Goal: Information Seeking & Learning: Learn about a topic

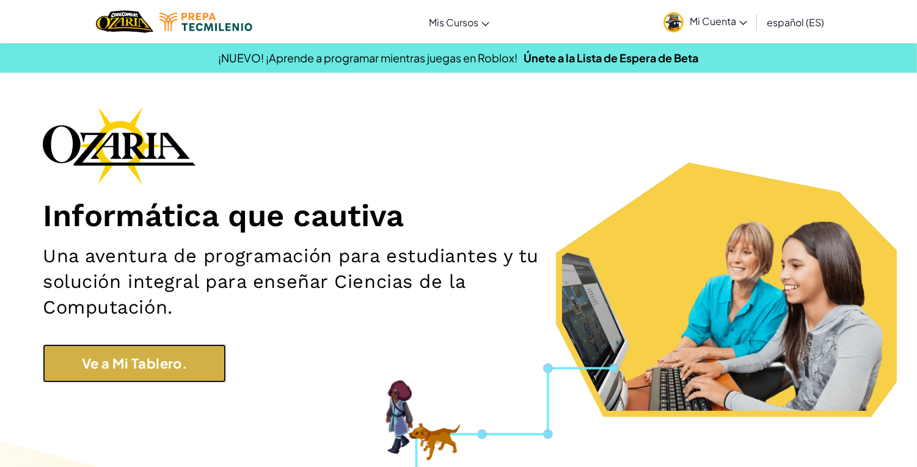
click at [169, 357] on link "Ve a Mi Tablero." at bounding box center [134, 363] width 183 height 38
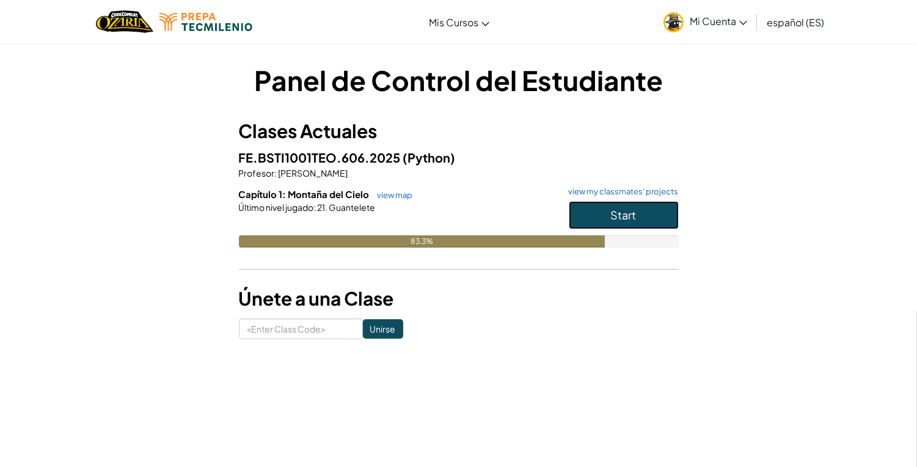
click at [637, 216] on button "Start" at bounding box center [623, 215] width 110 height 28
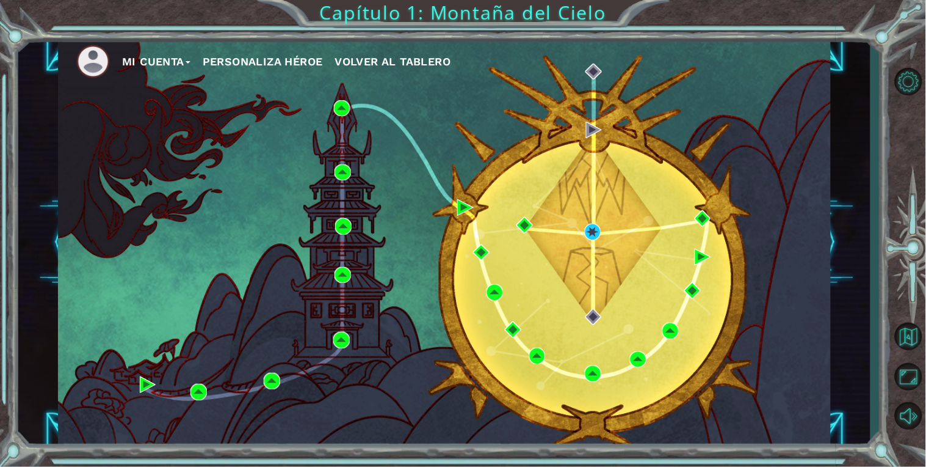
click at [159, 57] on button "Mi Cuenta" at bounding box center [156, 62] width 68 height 18
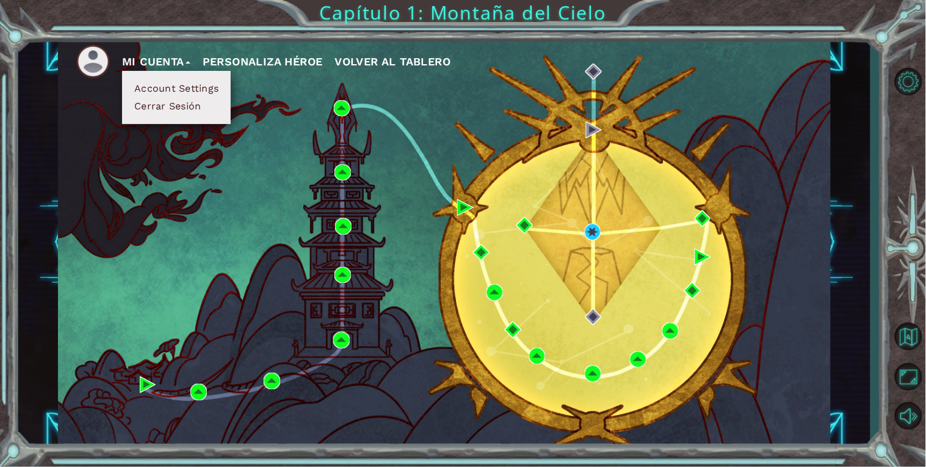
click at [175, 88] on button "Account Settings" at bounding box center [177, 88] width 92 height 13
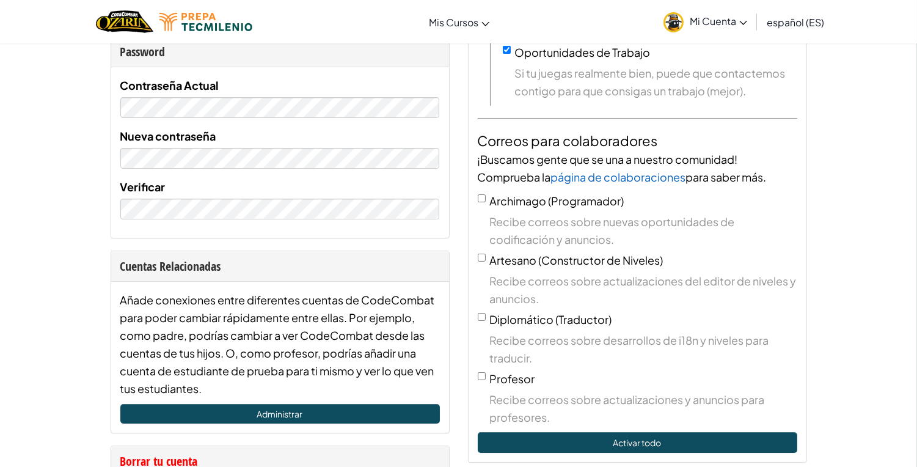
scroll to position [303, 0]
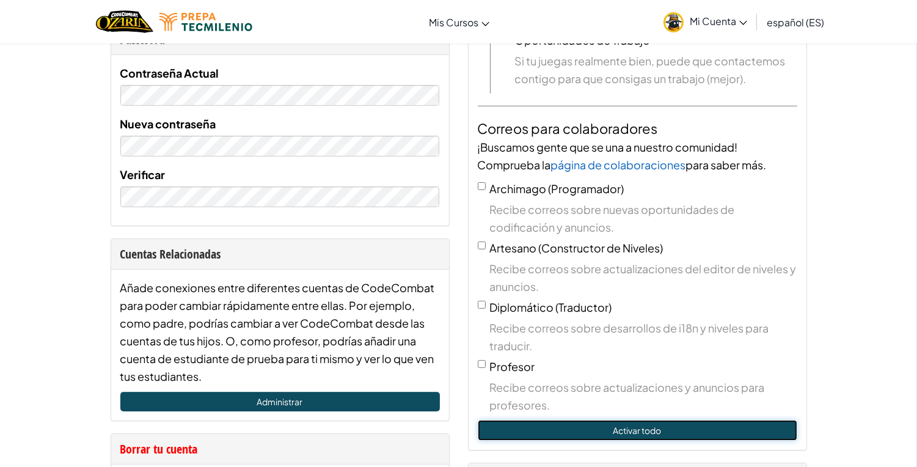
click at [632, 427] on button "Activar todo" at bounding box center [636, 429] width 319 height 21
checkbox input "true"
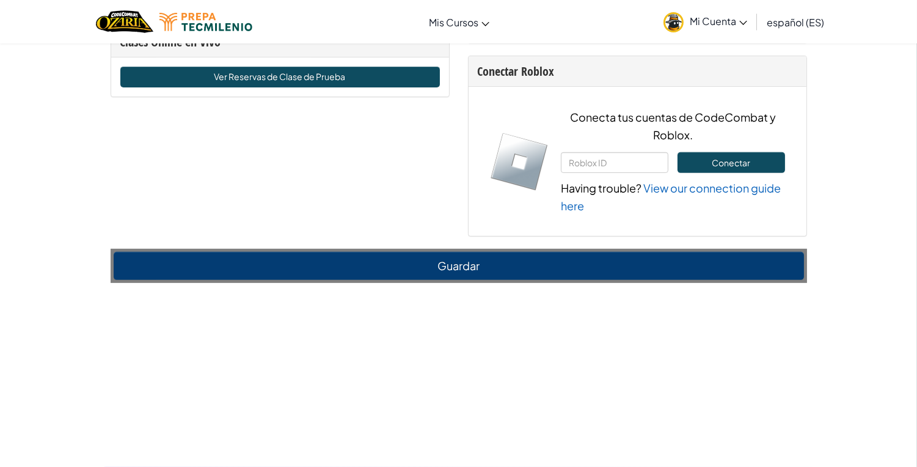
scroll to position [1404, 0]
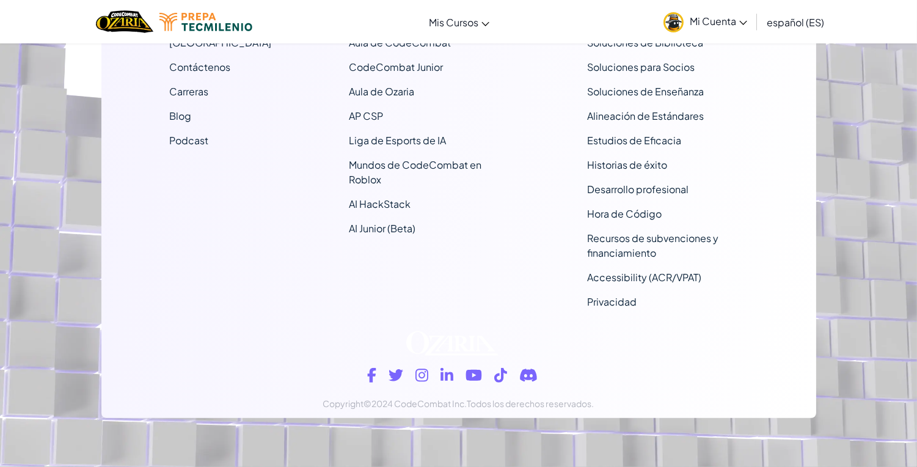
click at [829, 371] on footer "Compañía Sobre nosotros Centro de Ayuda Contáctenos Carreras Blog Podcast Currí…" at bounding box center [458, 129] width 917 height 676
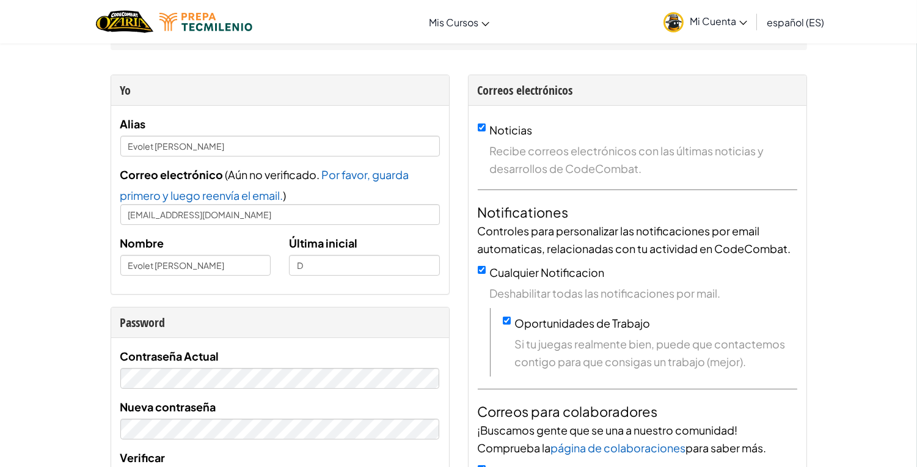
scroll to position [23, 0]
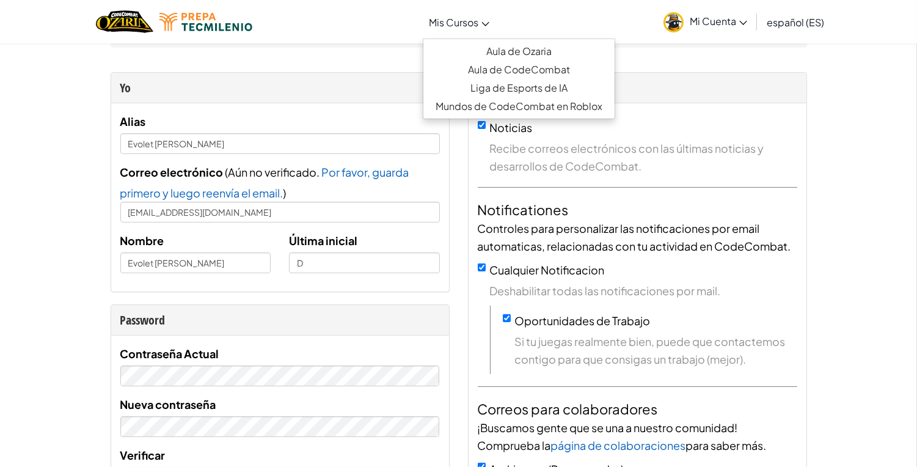
click at [471, 21] on span "Mis Cursos" at bounding box center [453, 22] width 49 height 13
click at [625, 9] on div "Cambiar modo de navegación Mis Cursos Aula de Ozaria Aula de CodeCombat Liga de…" at bounding box center [458, 21] width 923 height 43
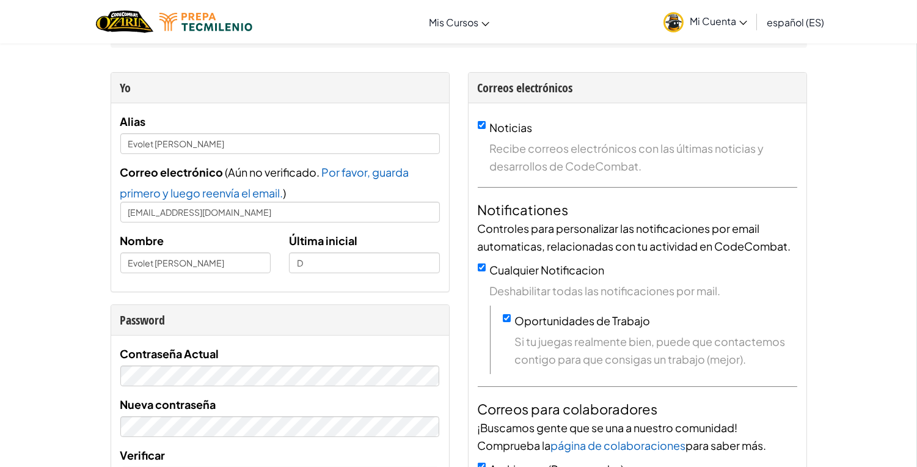
click at [289, 80] on div "Yo" at bounding box center [279, 88] width 319 height 18
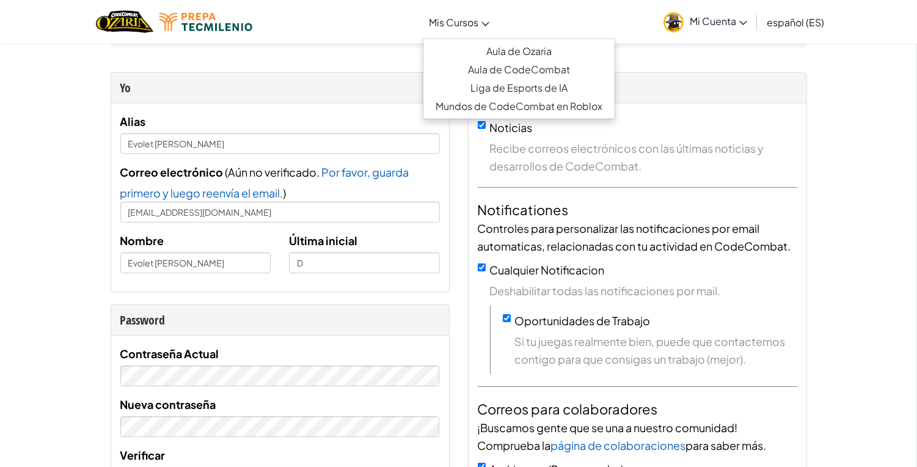
click at [485, 23] on icon at bounding box center [485, 24] width 8 height 4
click at [509, 49] on link "Aula de Ozaria" at bounding box center [518, 51] width 191 height 18
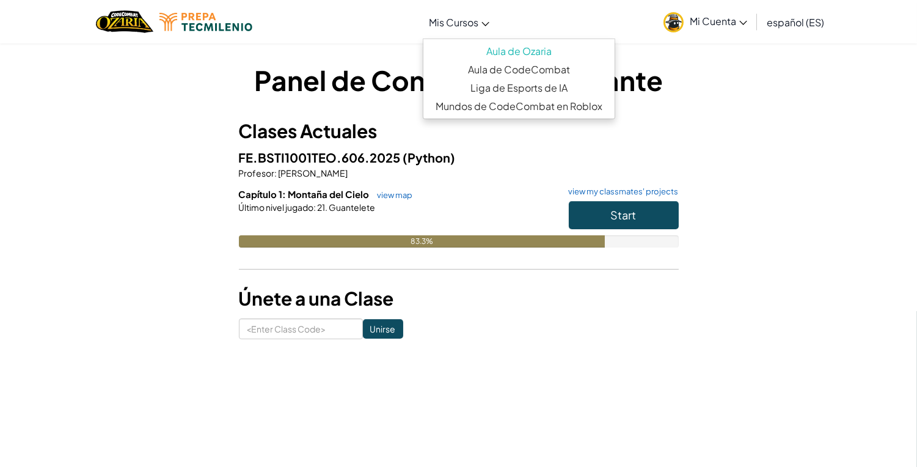
click at [454, 28] on link "Mis Cursos" at bounding box center [459, 21] width 73 height 33
click at [519, 68] on link "Aula de CodeCombat" at bounding box center [518, 69] width 191 height 18
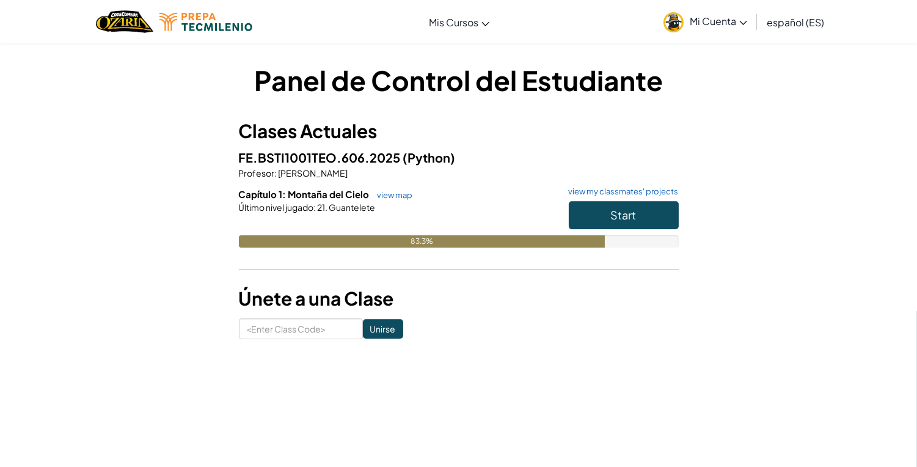
click at [239, 191] on span "Capítulo 1: Montaña del Cielo" at bounding box center [305, 194] width 133 height 12
click at [719, 17] on span "Mi Cuenta" at bounding box center [717, 21] width 57 height 13
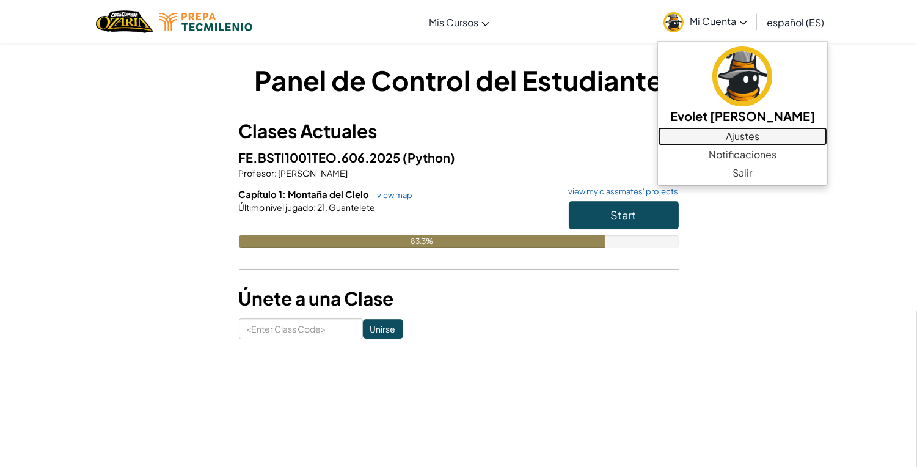
click at [782, 138] on link "Ajustes" at bounding box center [742, 136] width 169 height 18
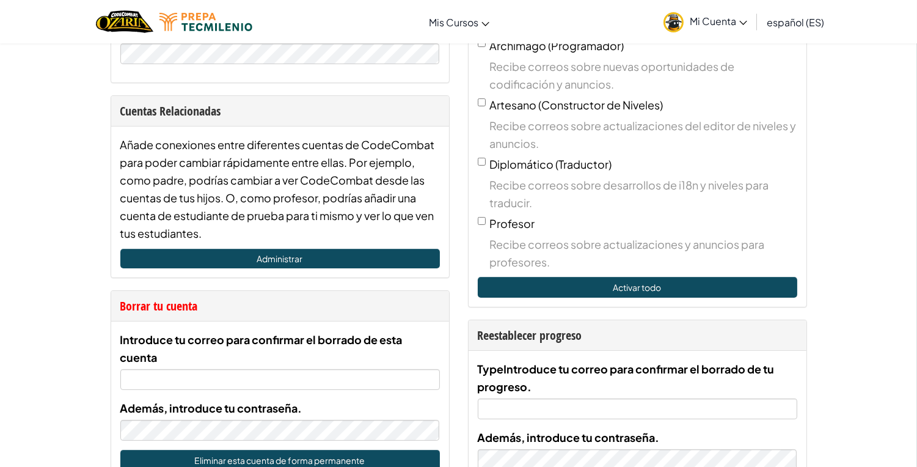
scroll to position [385, 0]
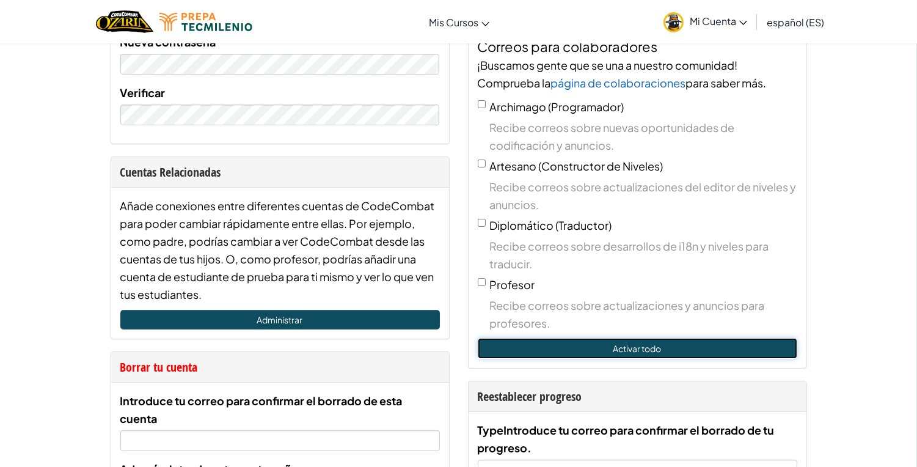
click at [642, 343] on button "Activar todo" at bounding box center [636, 348] width 319 height 21
checkbox input "true"
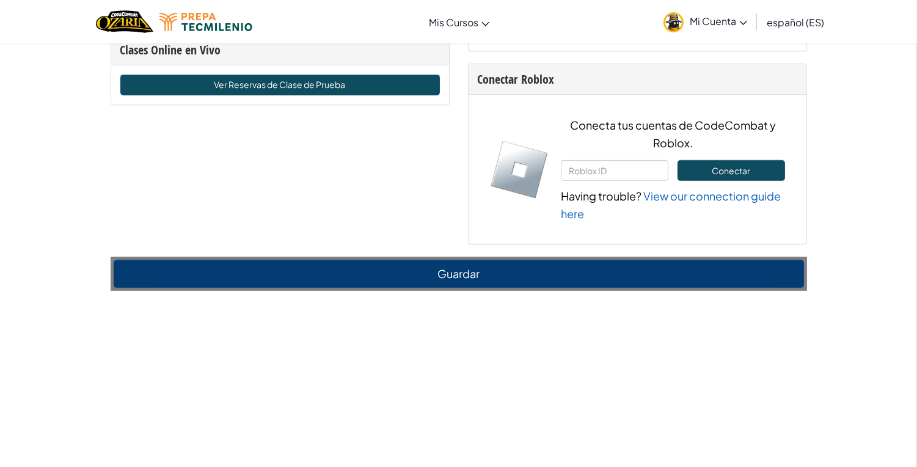
scroll to position [868, 0]
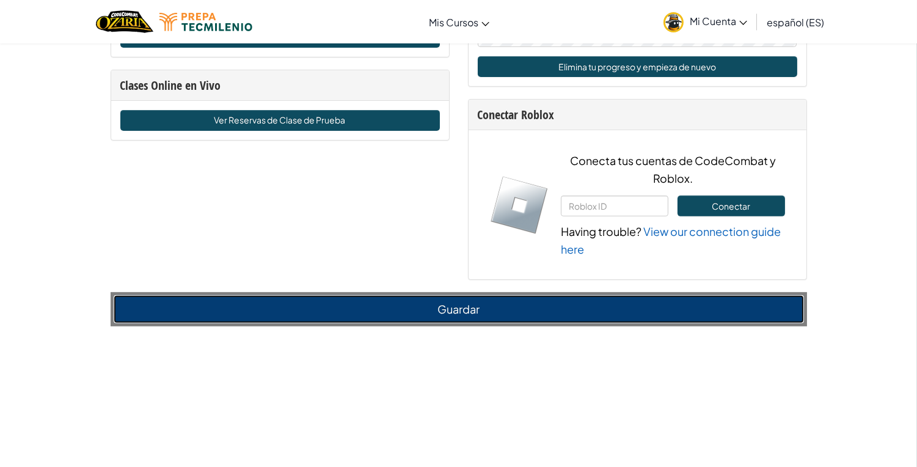
click at [438, 310] on button "Guardar" at bounding box center [459, 309] width 690 height 28
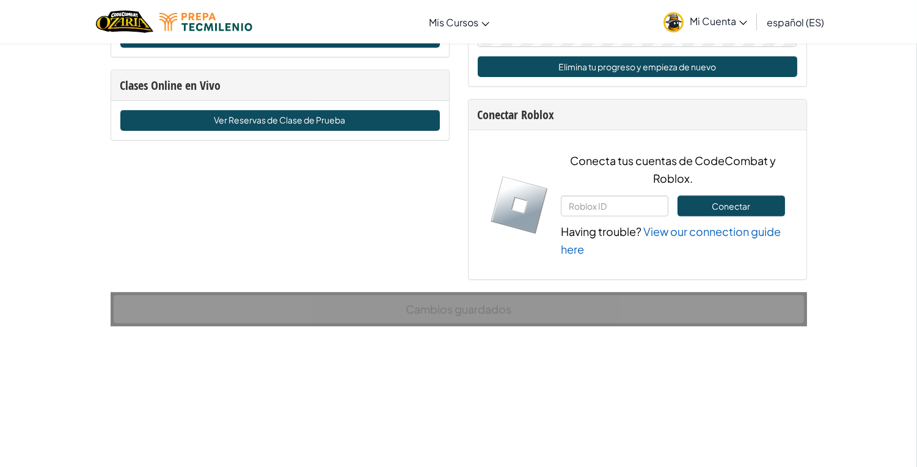
click at [710, 20] on span "Mi Cuenta" at bounding box center [717, 21] width 57 height 13
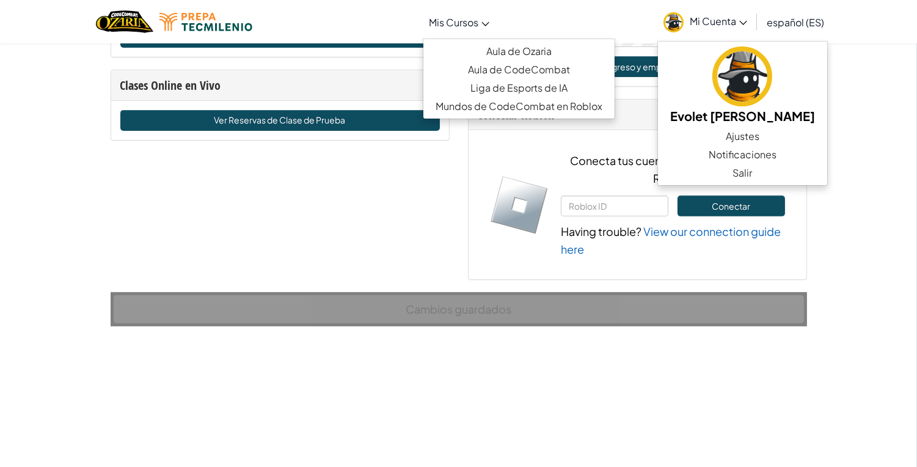
click at [452, 16] on span "Mis Cursos" at bounding box center [453, 22] width 49 height 13
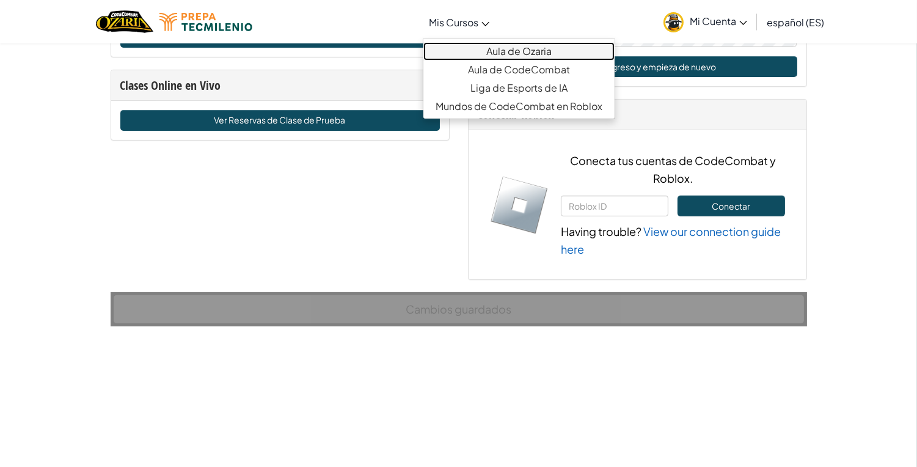
click at [484, 43] on link "Aula de Ozaria" at bounding box center [518, 51] width 191 height 18
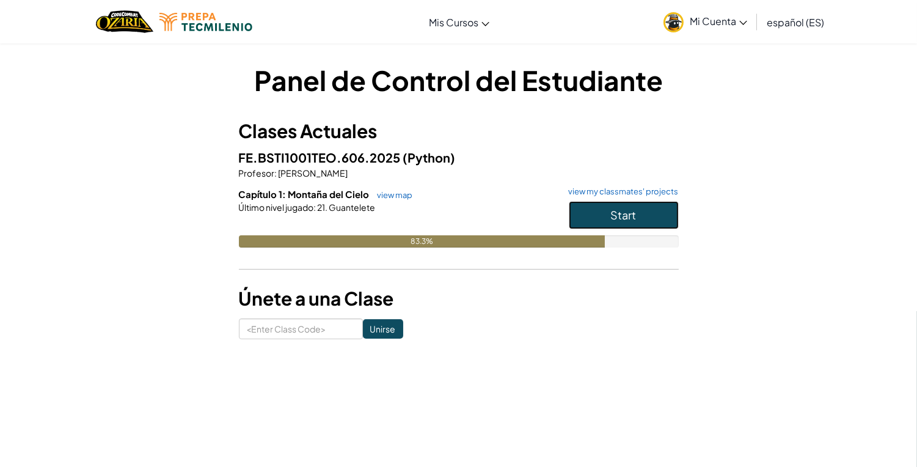
click at [624, 214] on span "Start" at bounding box center [624, 215] width 26 height 14
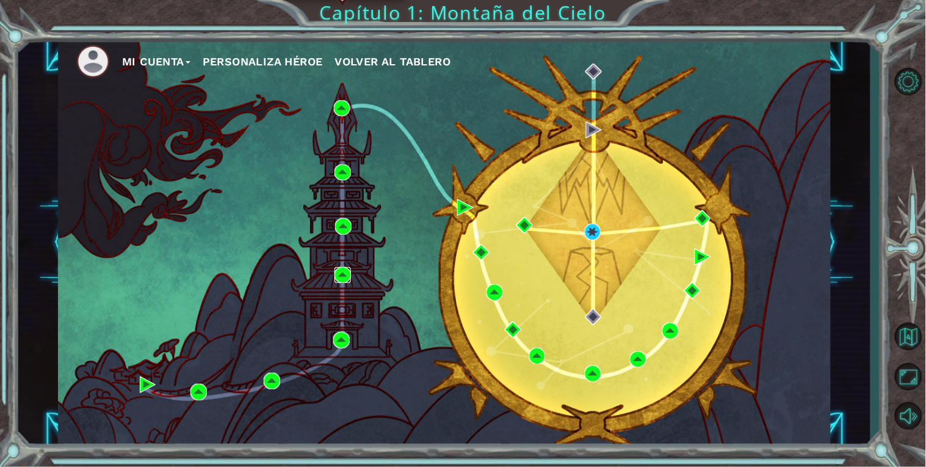
click at [342, 277] on img at bounding box center [343, 275] width 16 height 16
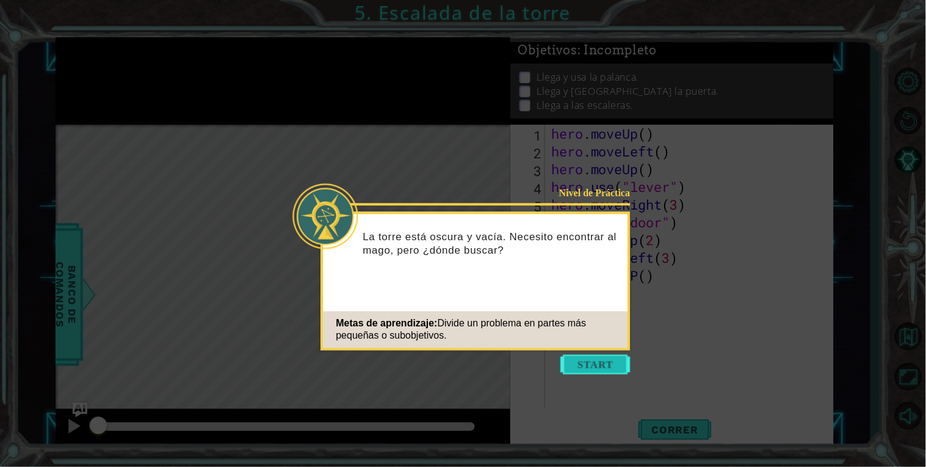
click at [611, 365] on button "Start" at bounding box center [596, 364] width 70 height 20
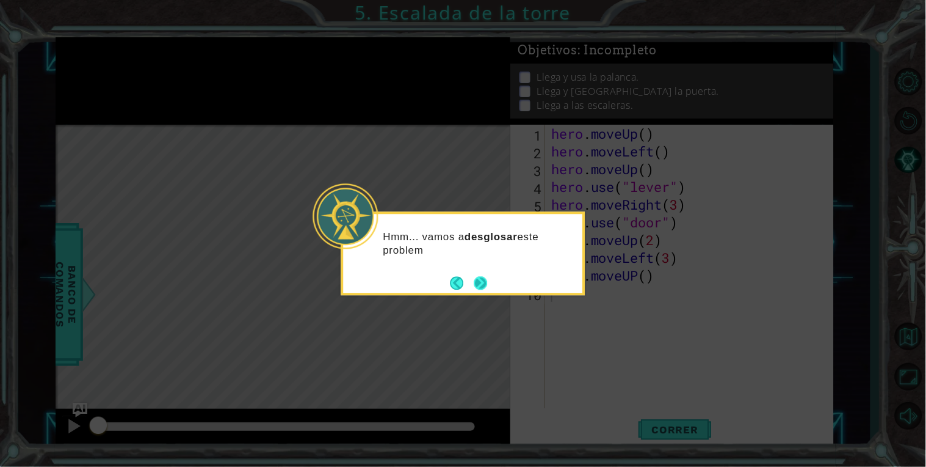
click at [487, 277] on button "Next" at bounding box center [480, 282] width 13 height 13
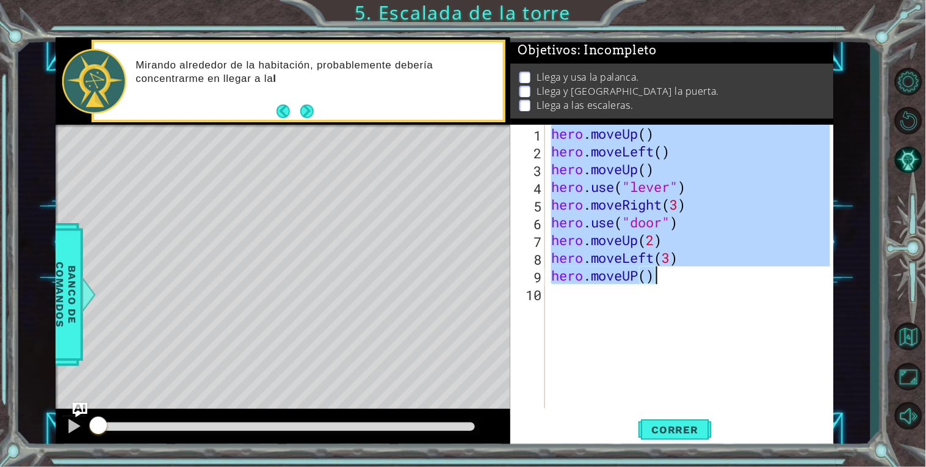
drag, startPoint x: 550, startPoint y: 133, endPoint x: 682, endPoint y: 279, distance: 197.1
click at [682, 279] on div "hero . moveUp ( ) hero . moveLeft ( ) hero . moveUp ( ) hero . use ( "lever" ) …" at bounding box center [693, 284] width 288 height 319
type textarea "hero.moveLeft(3) hero.moveUP()"
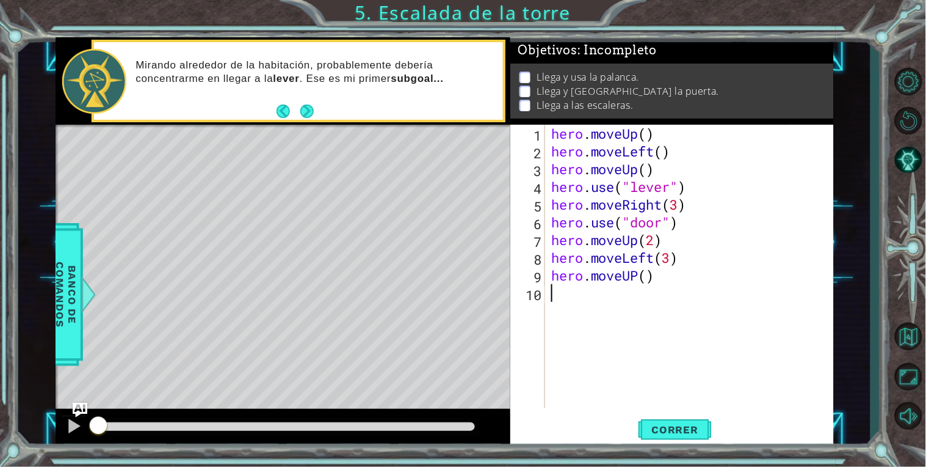
click at [608, 303] on div "hero . moveUp ( ) hero . moveLeft ( ) hero . moveUp ( ) hero . use ( "lever" ) …" at bounding box center [693, 284] width 288 height 319
paste textarea "[URL][DOMAIN_NAME]"
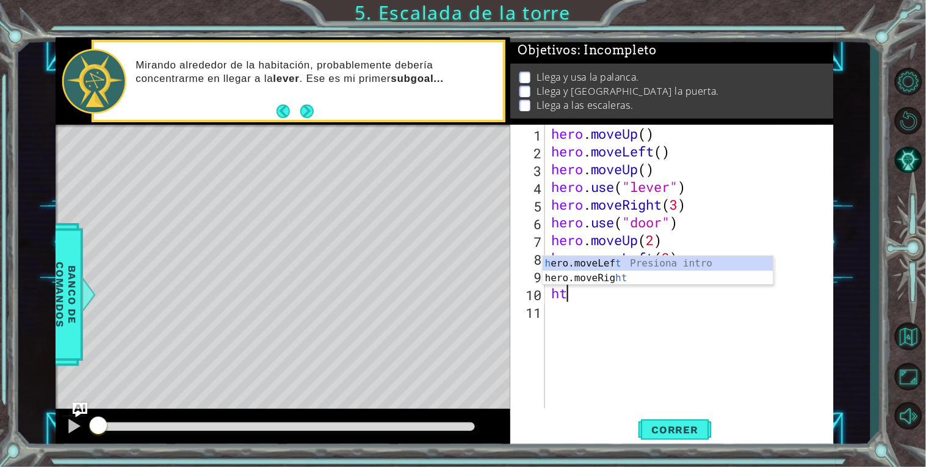
type textarea "h"
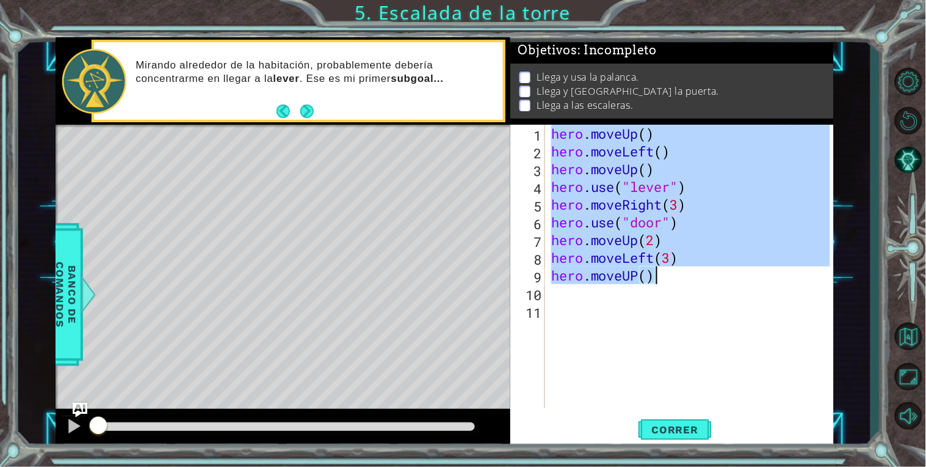
drag, startPoint x: 553, startPoint y: 137, endPoint x: 678, endPoint y: 278, distance: 188.2
click at [678, 278] on div "hero . moveUp ( ) hero . moveLeft ( ) hero . moveUp ( ) hero . use ( "lever" ) …" at bounding box center [693, 284] width 288 height 319
click at [681, 440] on button "Correr" at bounding box center [675, 429] width 73 height 32
type textarea "hero.moveUP()"
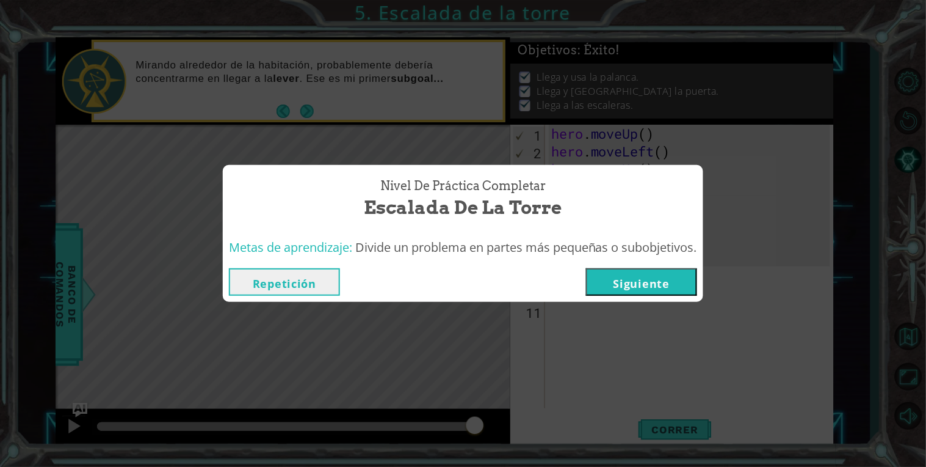
click at [651, 280] on button "Siguiente" at bounding box center [641, 281] width 111 height 27
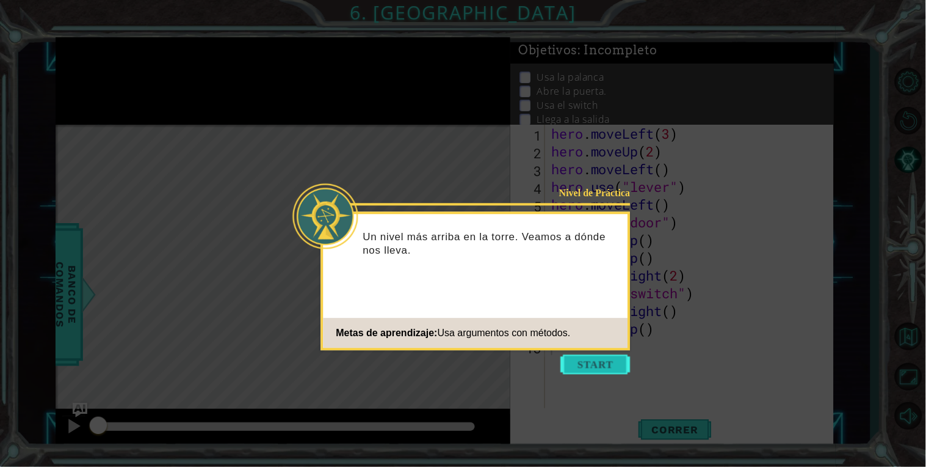
click at [600, 362] on button "Start" at bounding box center [596, 364] width 70 height 20
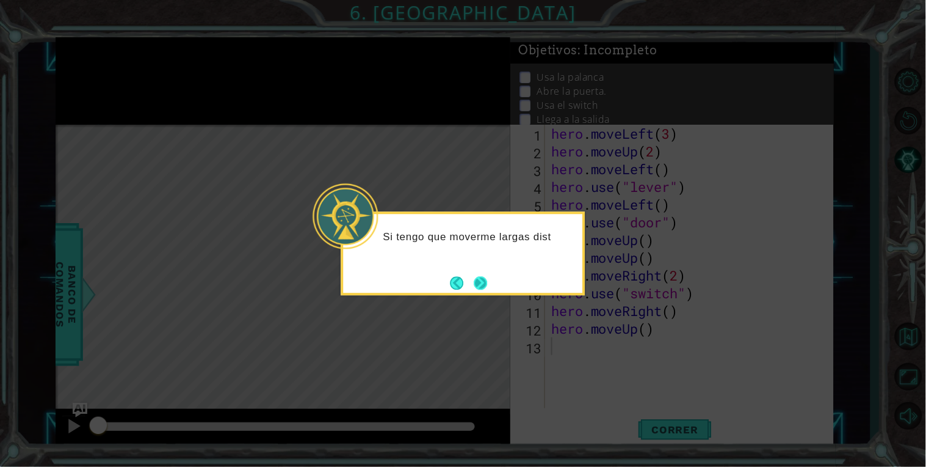
click at [488, 277] on button "Next" at bounding box center [480, 282] width 13 height 13
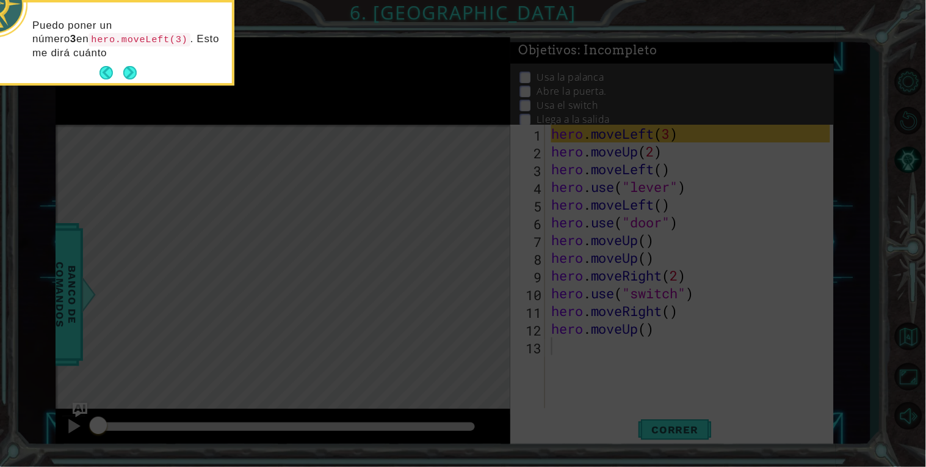
click at [373, 197] on icon at bounding box center [463, 233] width 926 height 467
click at [132, 75] on button "Next" at bounding box center [129, 72] width 13 height 13
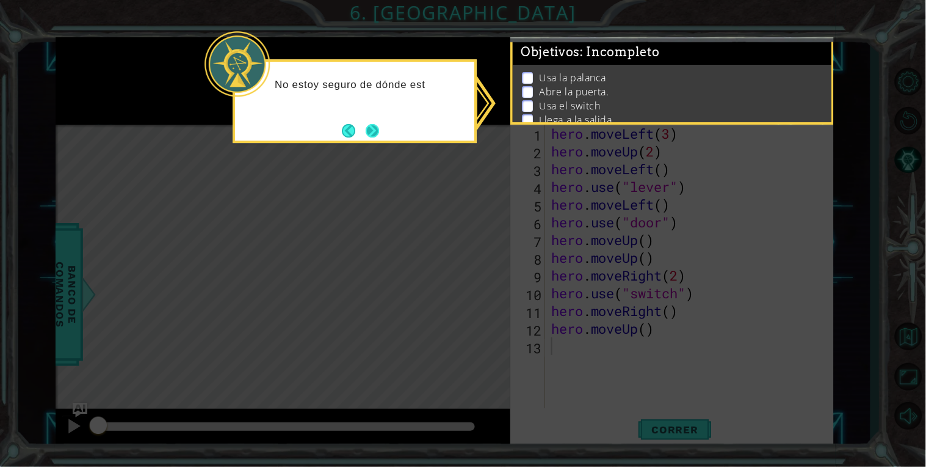
click at [369, 136] on button "Next" at bounding box center [372, 130] width 13 height 13
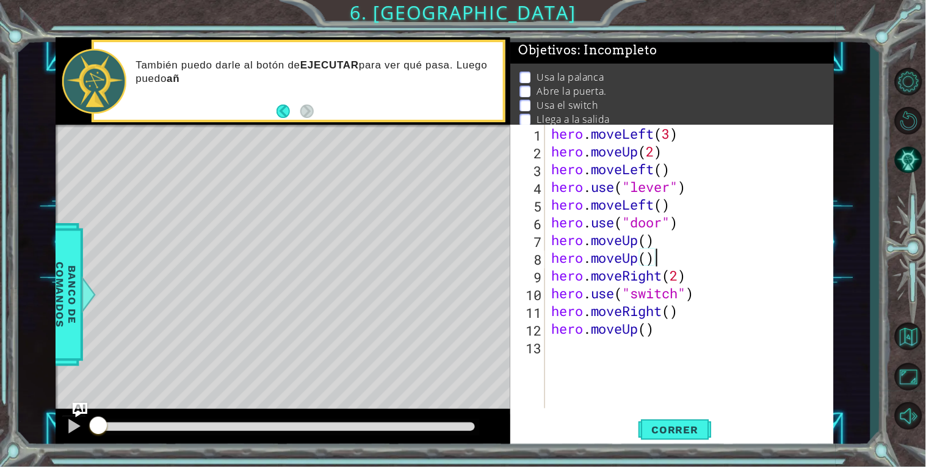
click at [662, 261] on div "hero . moveLeft ( 3 ) hero . moveUp ( 2 ) hero . moveLeft ( ) hero . use ( "lev…" at bounding box center [693, 284] width 288 height 319
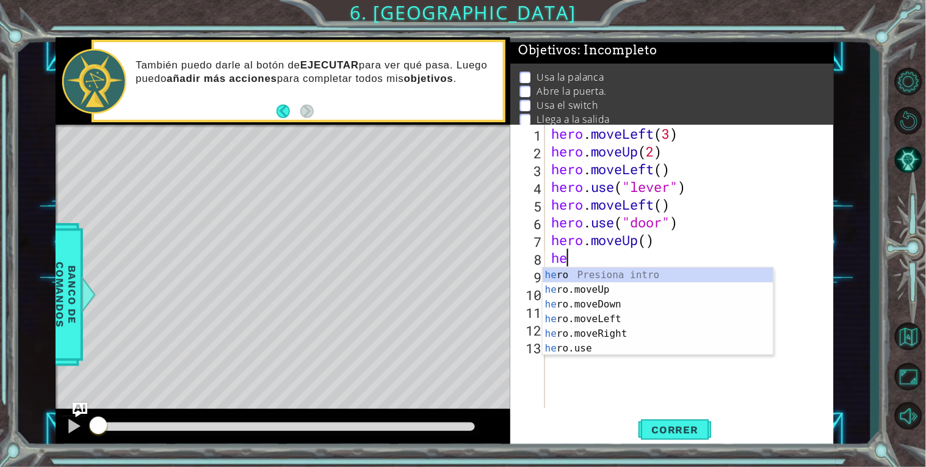
type textarea "h"
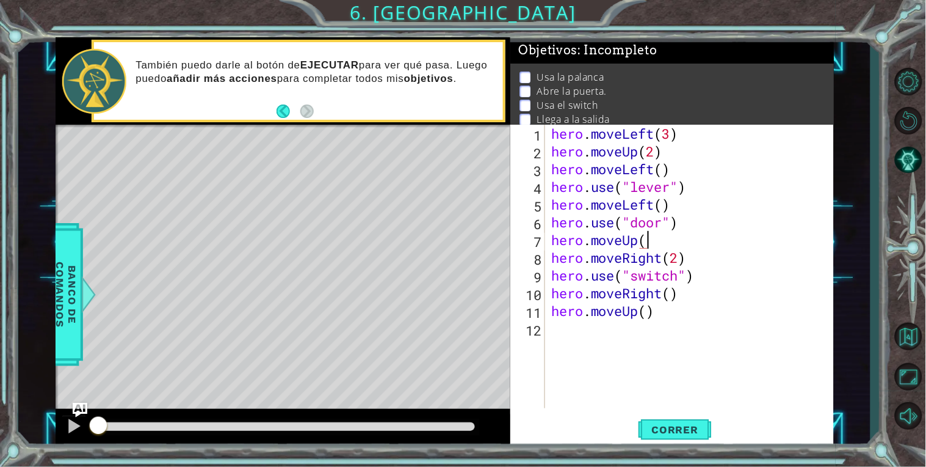
scroll to position [0, 4]
click at [657, 436] on button "Correr" at bounding box center [675, 429] width 73 height 32
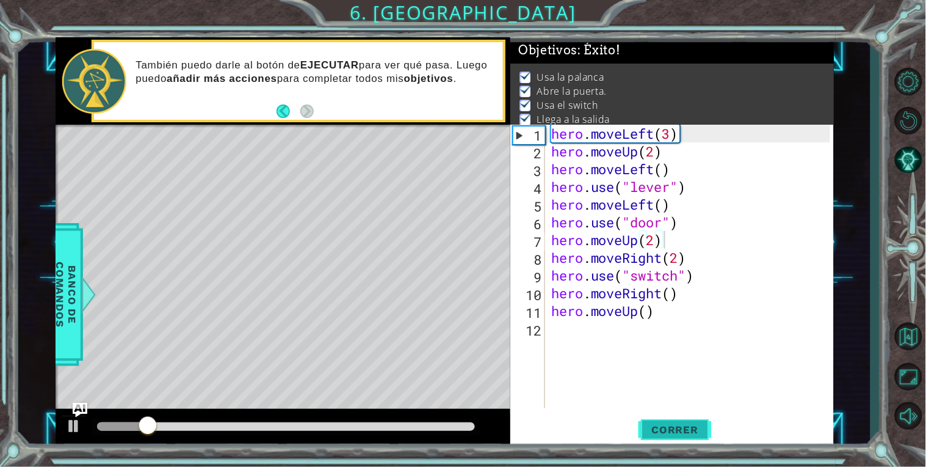
click at [657, 436] on button "Correr" at bounding box center [675, 429] width 73 height 32
click at [66, 424] on div at bounding box center [74, 426] width 16 height 16
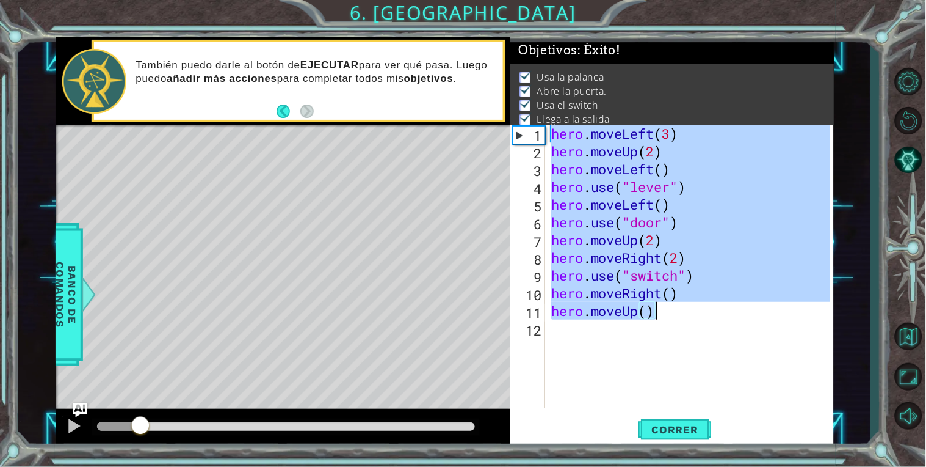
drag, startPoint x: 551, startPoint y: 136, endPoint x: 667, endPoint y: 315, distance: 213.7
click at [667, 315] on div "hero . moveLeft ( 3 ) hero . moveUp ( 2 ) hero . moveLeft ( ) hero . use ( "lev…" at bounding box center [693, 284] width 288 height 319
click at [675, 431] on span "Correr" at bounding box center [675, 429] width 71 height 12
type textarea "hero.moveUp()"
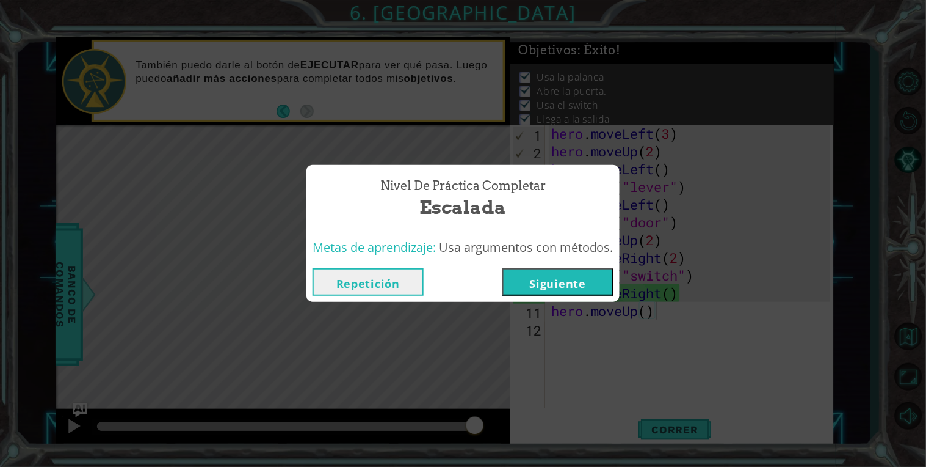
click at [578, 285] on button "Siguiente" at bounding box center [558, 281] width 111 height 27
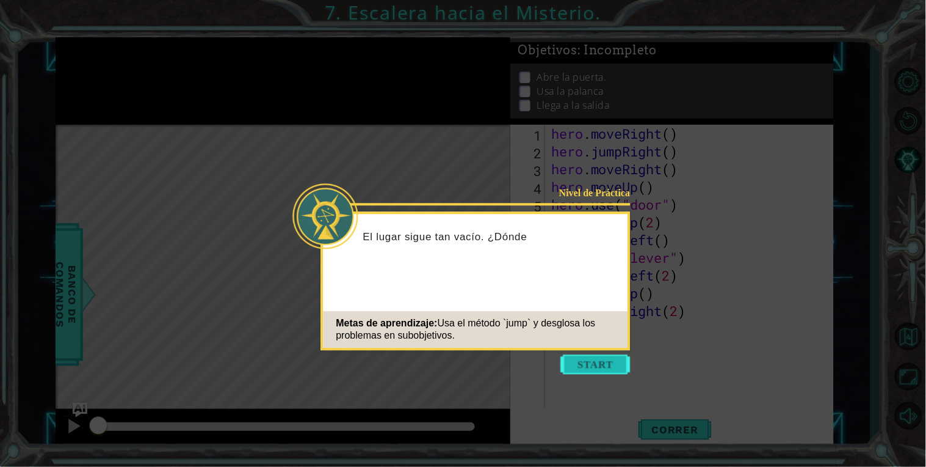
click at [579, 366] on button "Start" at bounding box center [596, 364] width 70 height 20
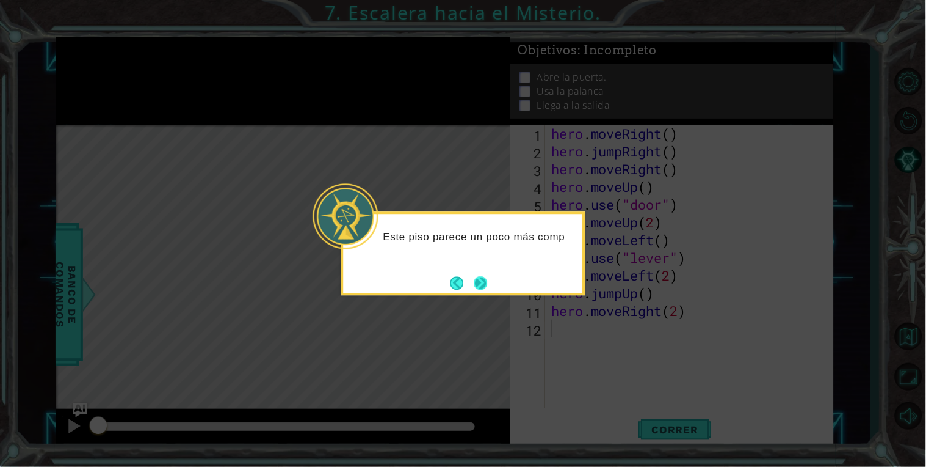
click at [478, 281] on button "Next" at bounding box center [480, 282] width 13 height 13
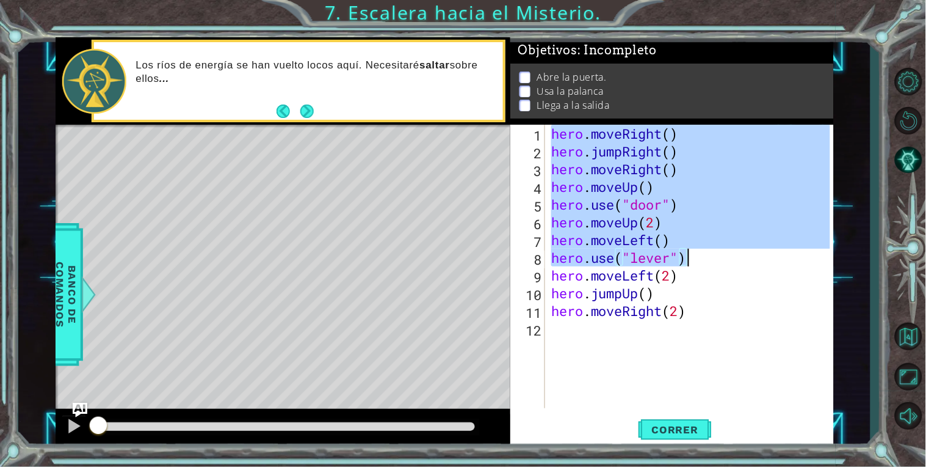
drag, startPoint x: 550, startPoint y: 135, endPoint x: 694, endPoint y: 258, distance: 188.8
click at [694, 258] on div "hero . moveRight ( ) hero . jumpRight ( ) hero . moveRight ( ) hero . moveUp ( …" at bounding box center [693, 284] width 288 height 319
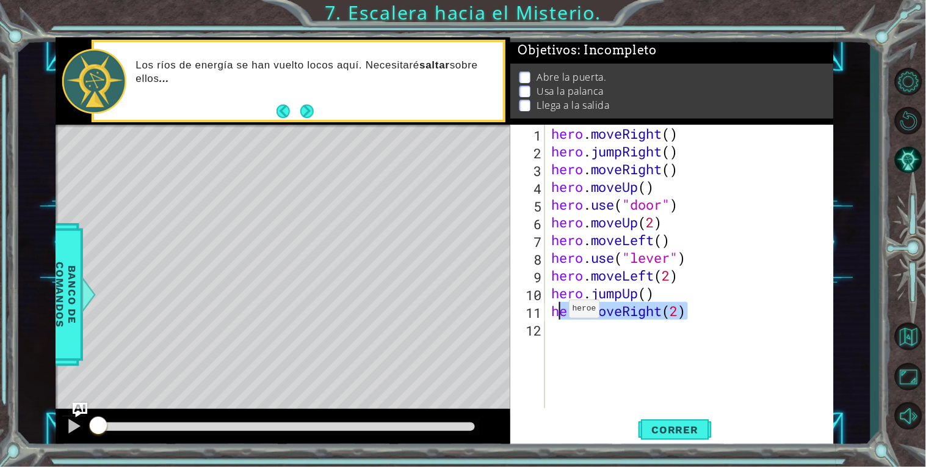
drag, startPoint x: 688, startPoint y: 315, endPoint x: 559, endPoint y: 312, distance: 128.9
click at [559, 312] on div "hero . moveRight ( ) hero . jumpRight ( ) hero . moveRight ( ) hero . moveUp ( …" at bounding box center [693, 284] width 288 height 319
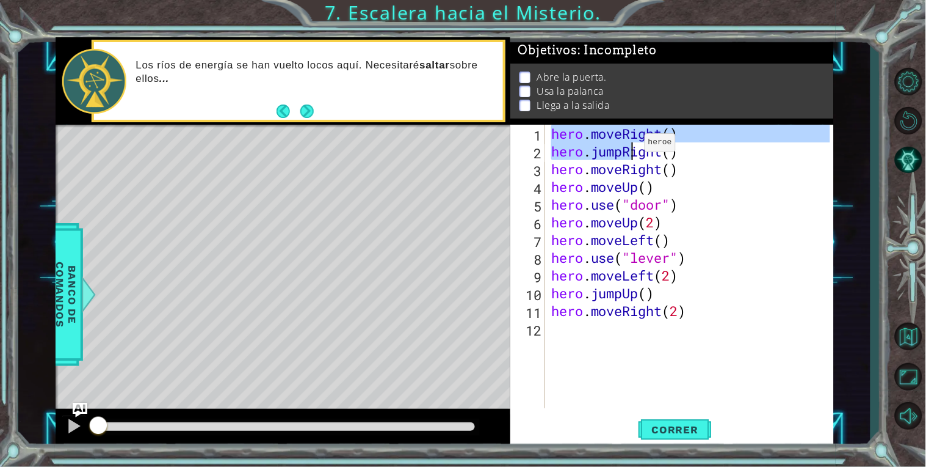
drag, startPoint x: 552, startPoint y: 132, endPoint x: 632, endPoint y: 142, distance: 80.6
click at [633, 143] on div "hero . moveRight ( ) hero . jumpRight ( ) hero . moveRight ( ) hero . moveUp ( …" at bounding box center [693, 284] width 288 height 319
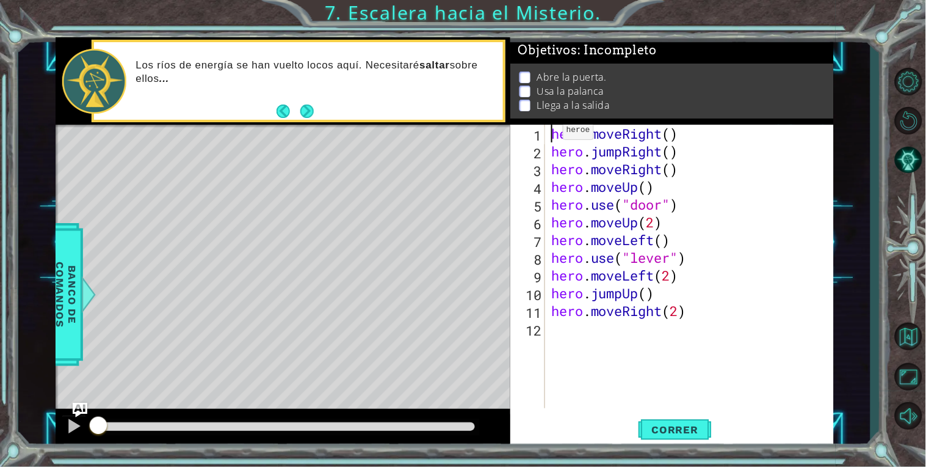
click at [553, 133] on div "hero . moveRight ( ) hero . jumpRight ( ) hero . moveRight ( ) hero . moveUp ( …" at bounding box center [693, 284] width 288 height 319
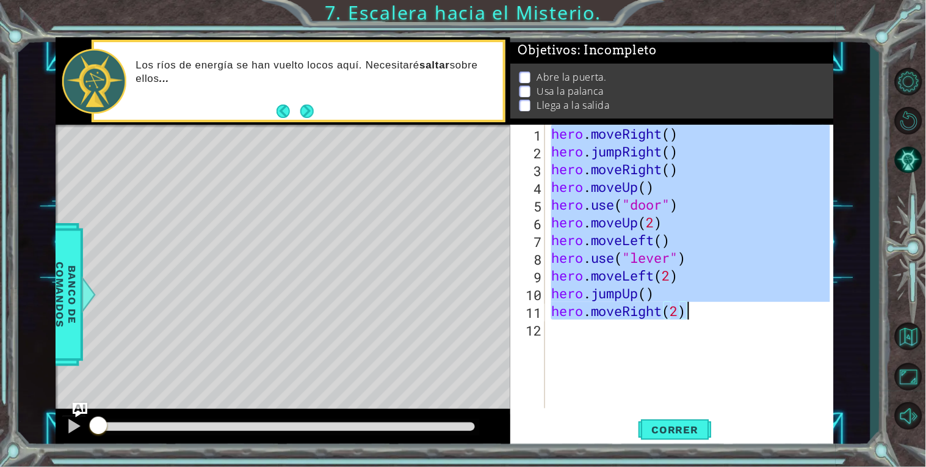
drag, startPoint x: 553, startPoint y: 133, endPoint x: 694, endPoint y: 309, distance: 225.4
click at [694, 309] on div "hero . moveRight ( ) hero . jumpRight ( ) hero . moveRight ( ) hero . moveUp ( …" at bounding box center [693, 284] width 288 height 319
type textarea "hero.moveRight(2)"
